Goal: Information Seeking & Learning: Find specific page/section

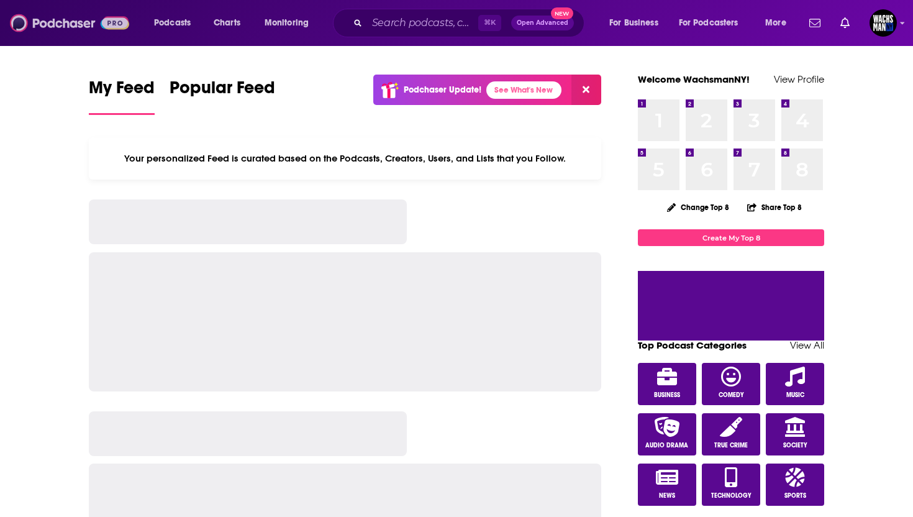
click at [30, 22] on img at bounding box center [69, 23] width 119 height 24
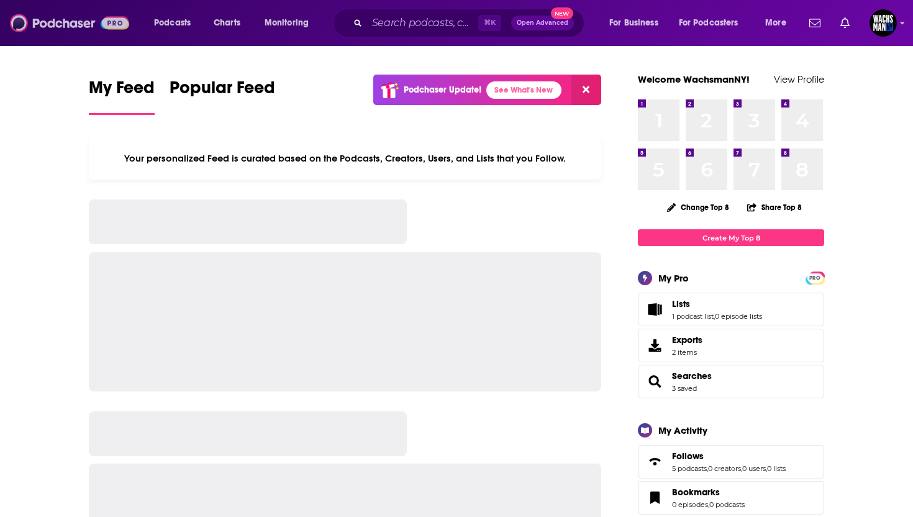
click at [78, 14] on img at bounding box center [69, 23] width 119 height 24
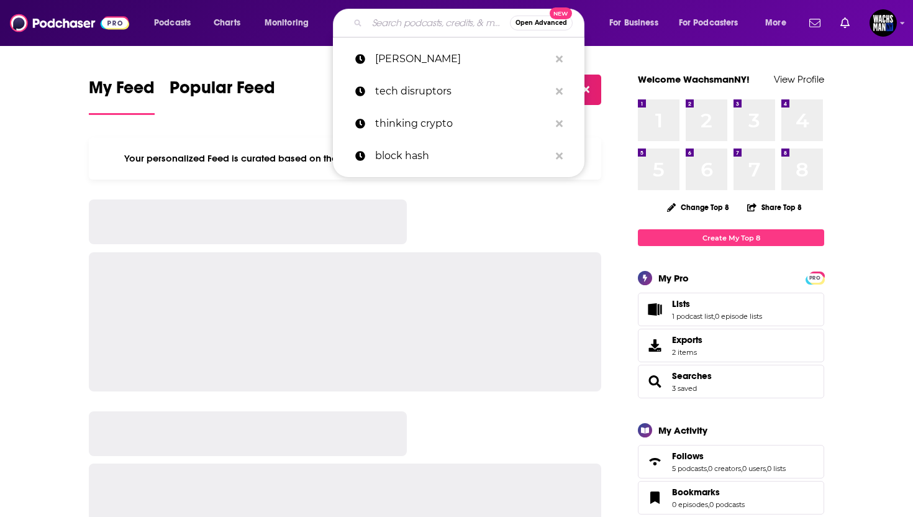
click at [412, 27] on input "Search podcasts, credits, & more..." at bounding box center [438, 23] width 143 height 20
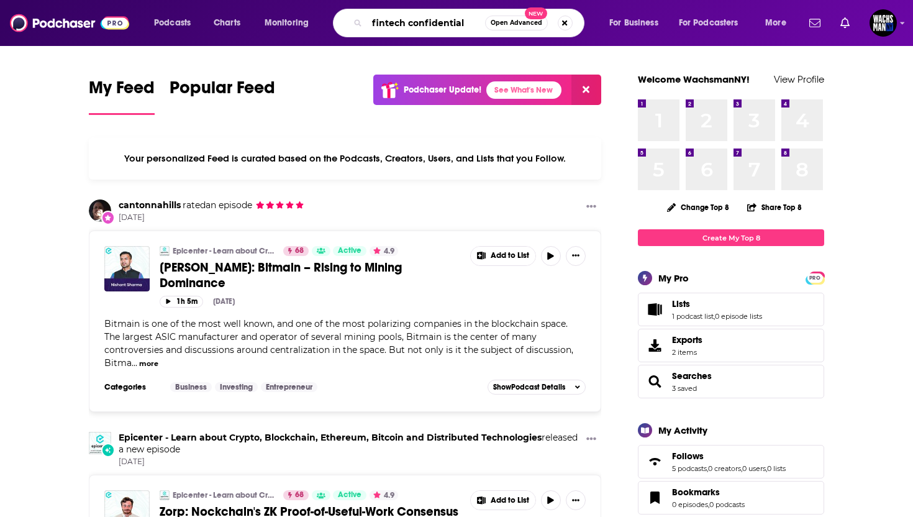
type input "fintech confidential"
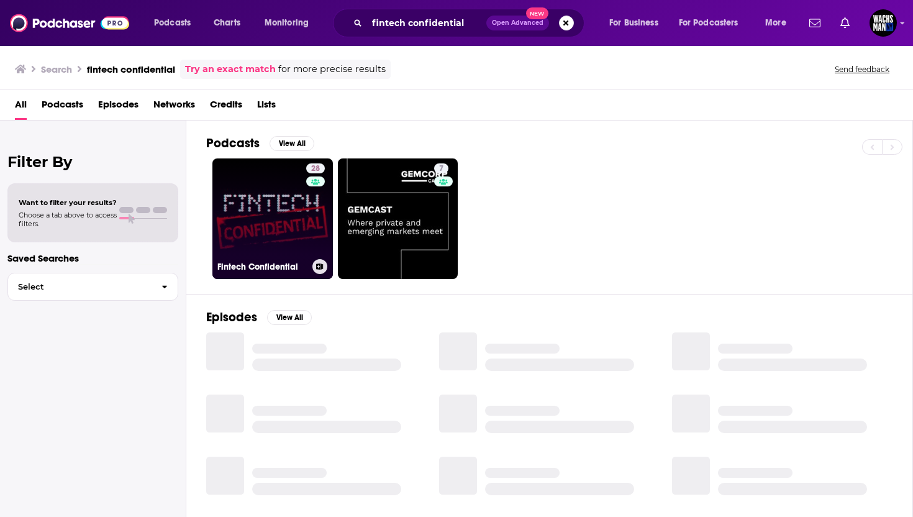
click at [278, 217] on link "28 Fintech Confidential" at bounding box center [272, 218] width 120 height 120
